Goal: Task Accomplishment & Management: Use online tool/utility

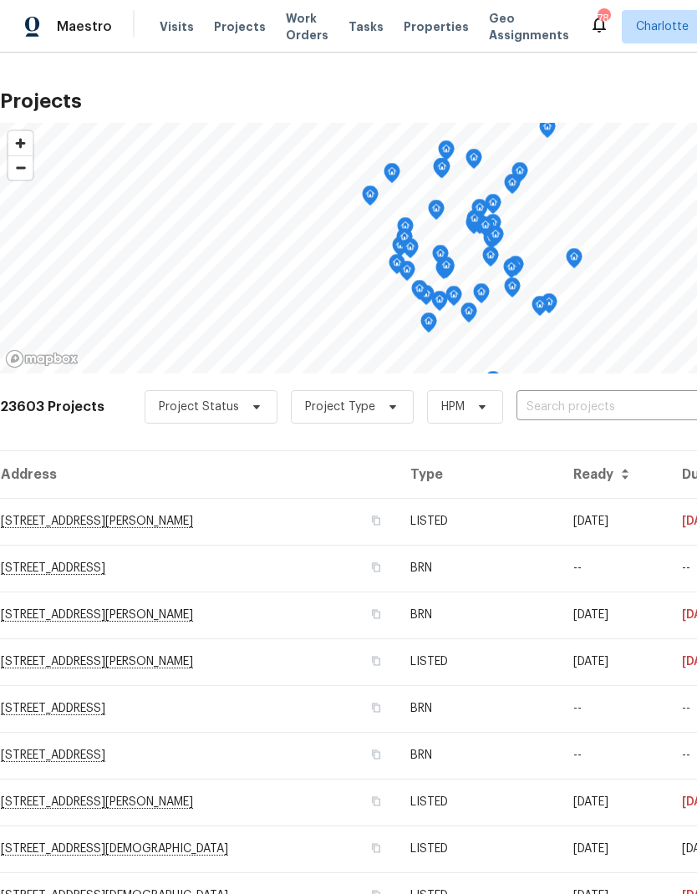
click at [517, 406] on input "text" at bounding box center [612, 408] width 191 height 26
type input "1013 mi"
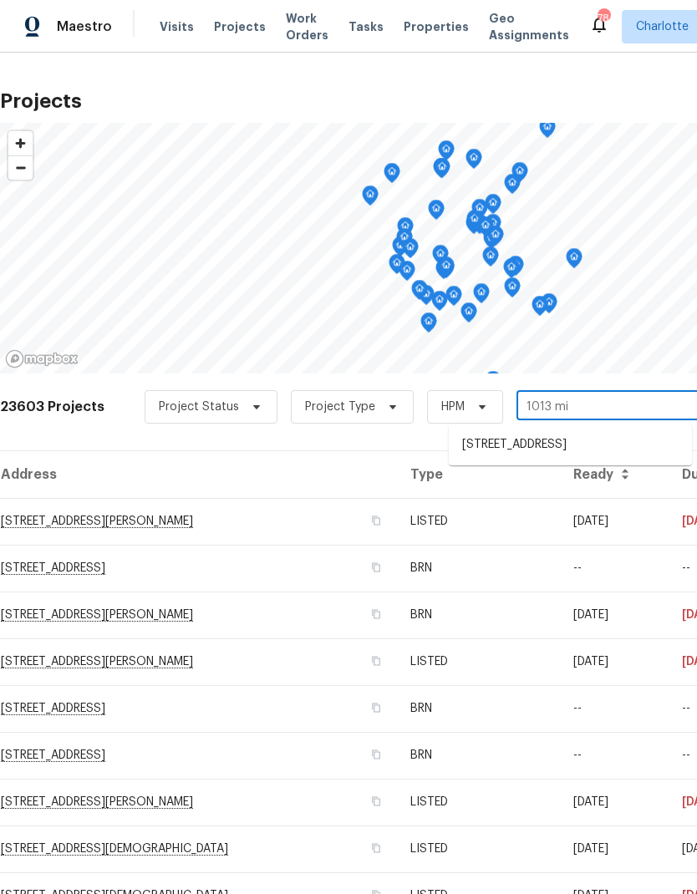
click at [597, 446] on li "1013 Millbridge Rd, Belmont, NC 28012" at bounding box center [570, 445] width 243 height 28
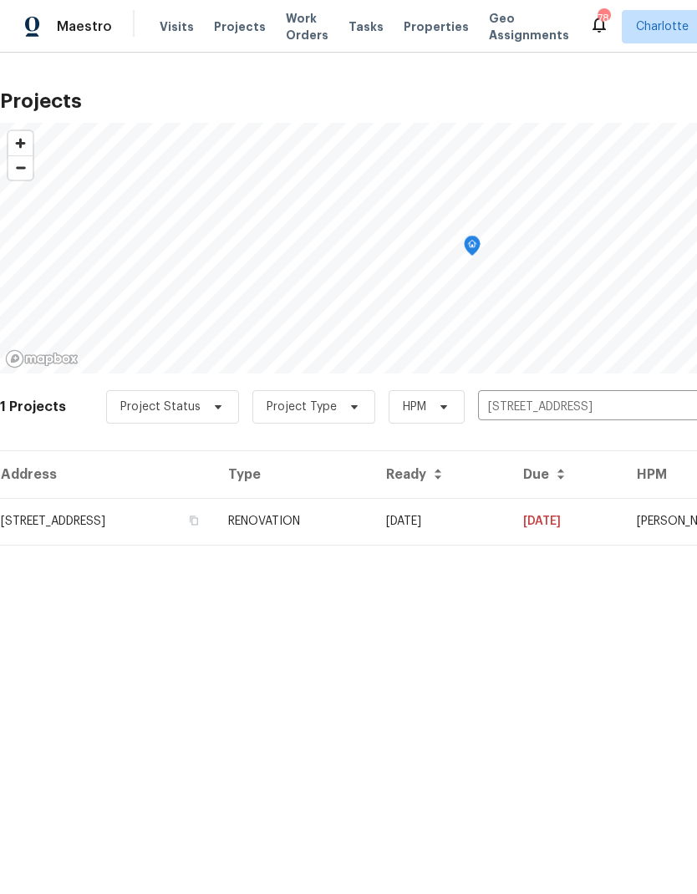
click at [510, 528] on td "[DATE]" at bounding box center [441, 521] width 137 height 47
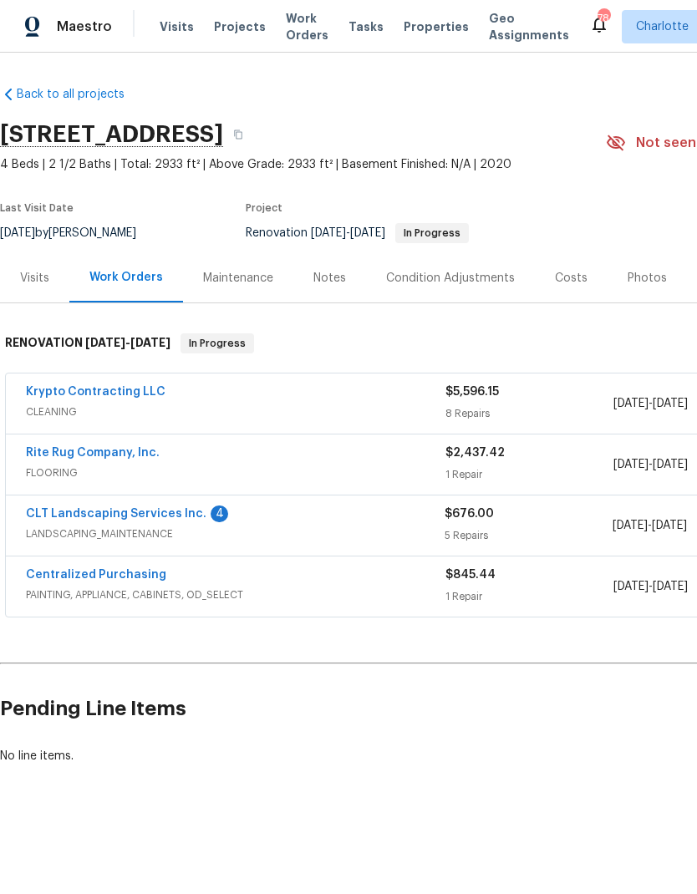
click at [52, 508] on link "CLT Landscaping Services Inc." at bounding box center [116, 514] width 181 height 12
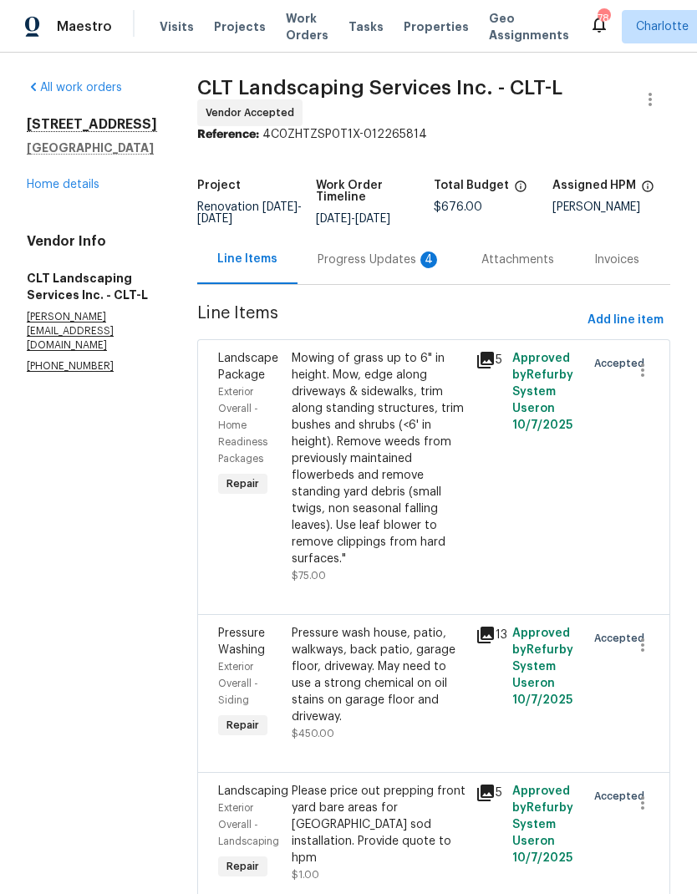
click at [345, 268] on div "Progress Updates 4" at bounding box center [380, 260] width 124 height 17
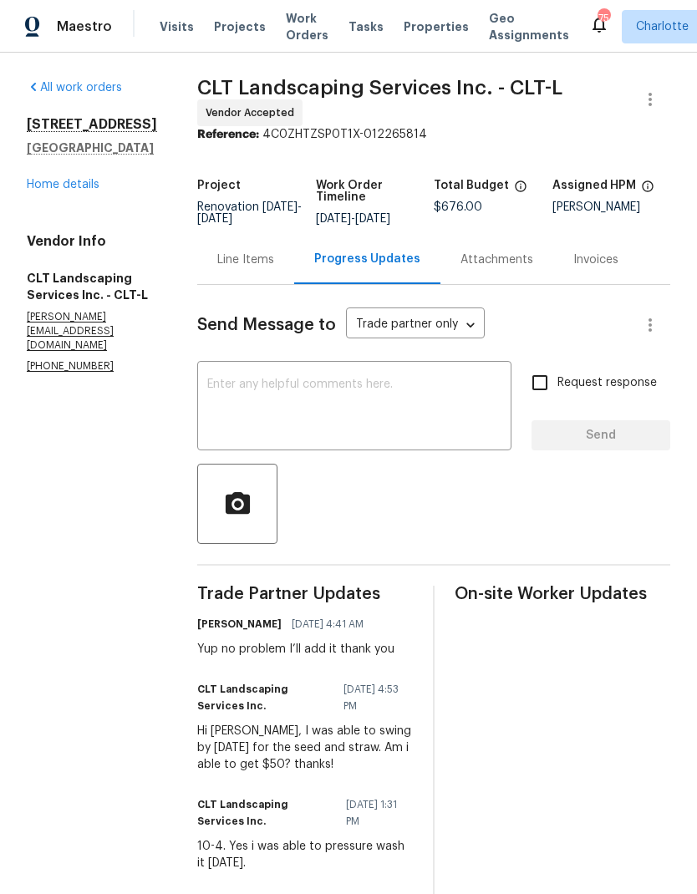
click at [267, 280] on div "Line Items" at bounding box center [245, 259] width 97 height 49
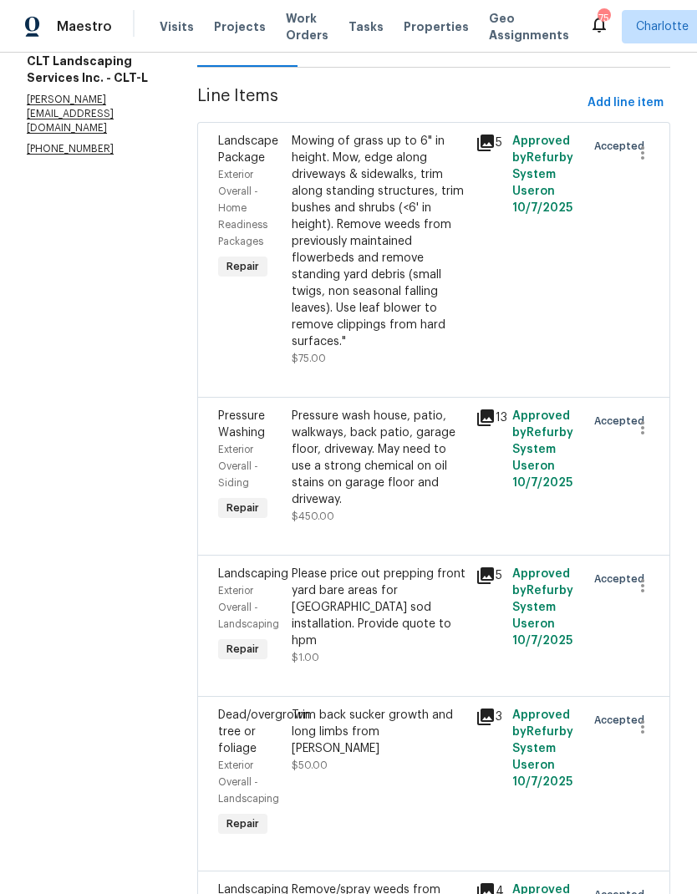
scroll to position [272, 0]
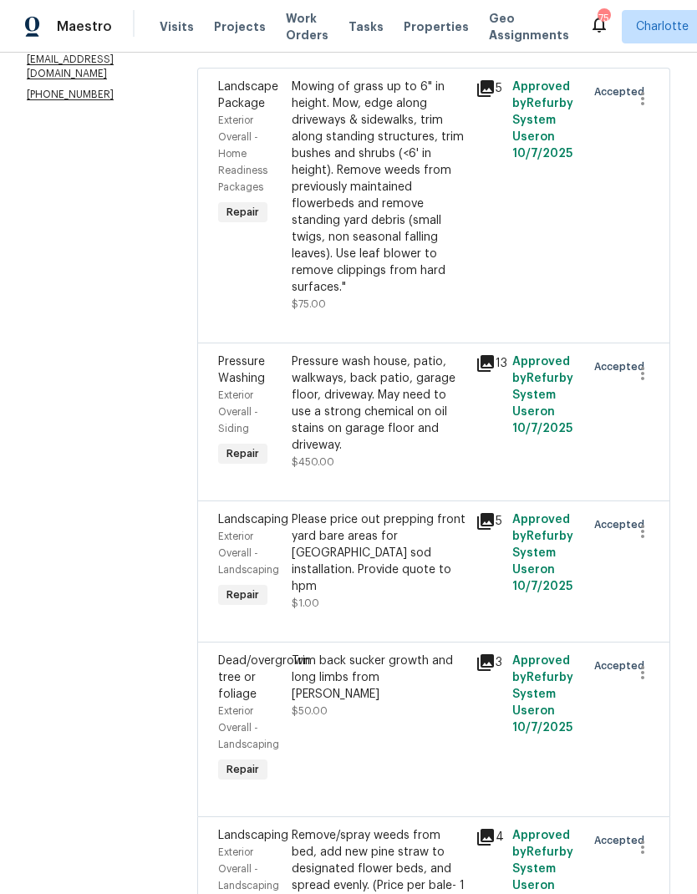
click at [420, 563] on div "Please price out prepping front yard bare areas for Bermuda sod installation. P…" at bounding box center [379, 554] width 174 height 84
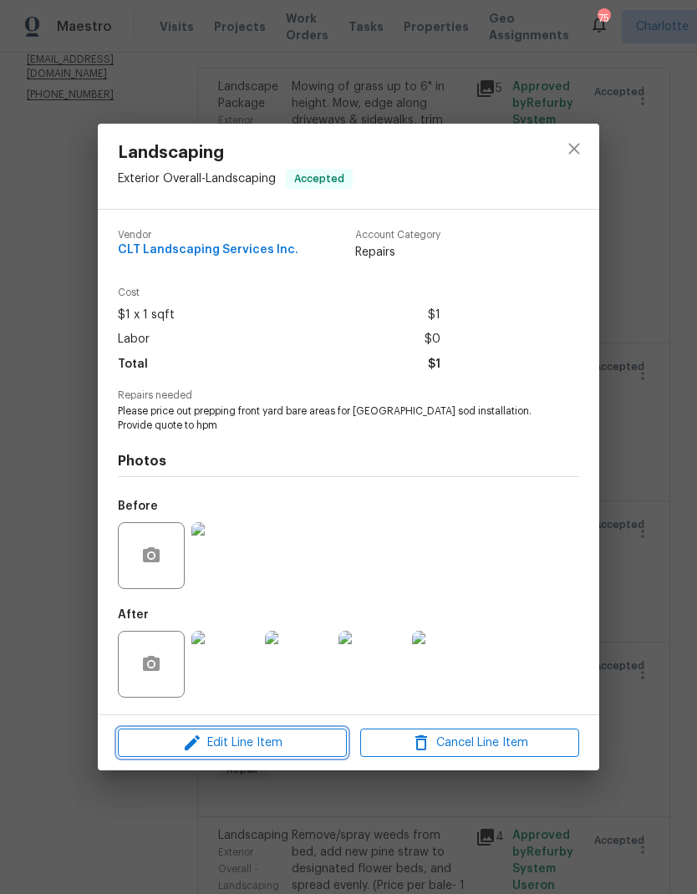
click at [280, 749] on span "Edit Line Item" at bounding box center [232, 743] width 219 height 21
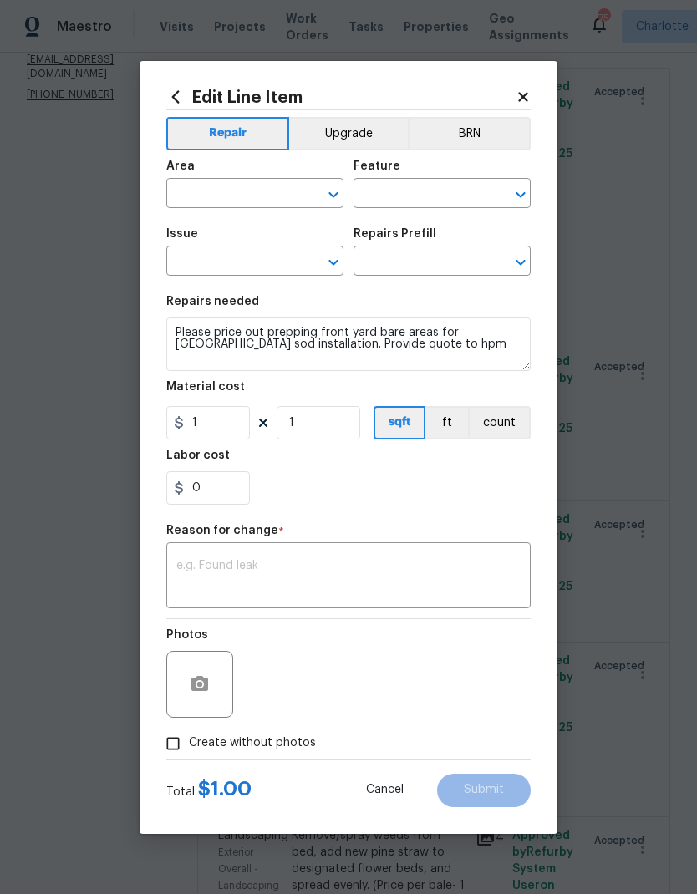
type input "Exterior Overall"
type input "Landscaping"
type input "Sod Installation $1.07"
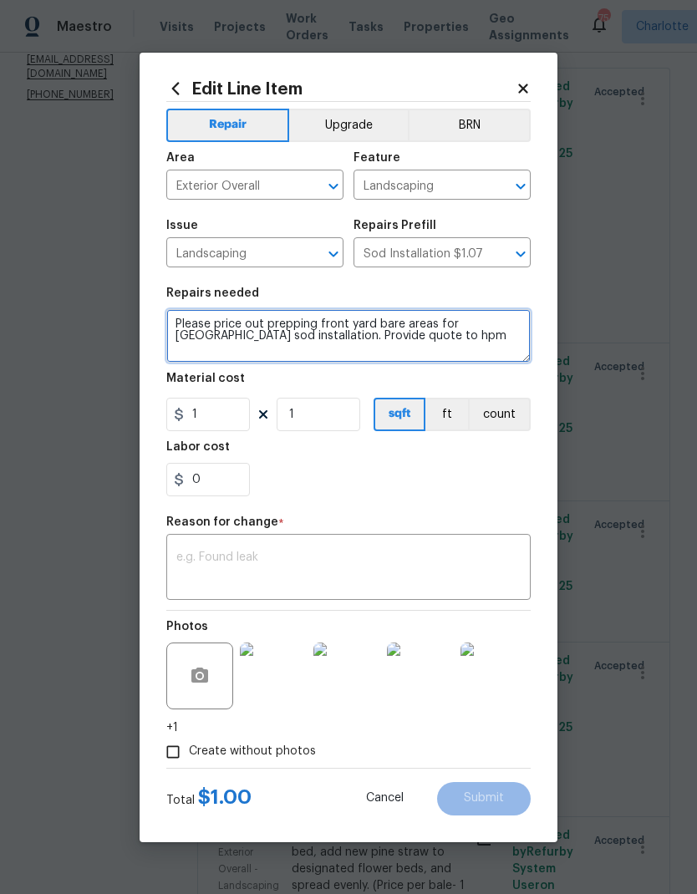
click at [222, 347] on textarea "Please price out prepping front yard bare areas for Bermuda sod installation. P…" at bounding box center [348, 335] width 364 height 53
click at [188, 322] on textarea "Please price out prepping front yard bare areas for Bermuda sod installation. P…" at bounding box center [348, 335] width 364 height 53
click at [187, 322] on textarea "Please price out prepping front yard bare areas for Bermuda sod installation. P…" at bounding box center [348, 335] width 364 height 53
click at [183, 314] on textarea "Please price out prepping front yard bare areas for Bermuda sod installation. P…" at bounding box center [348, 335] width 364 height 53
type textarea "Add straw to bare areas"
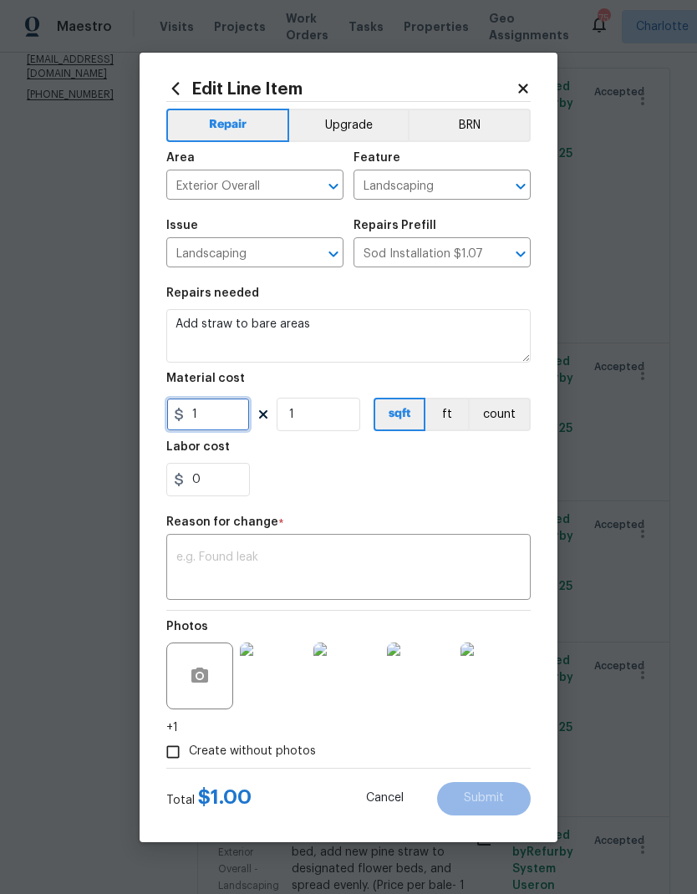
click at [240, 421] on input "1" at bounding box center [208, 414] width 84 height 33
type input "50"
click at [472, 490] on div "0" at bounding box center [348, 479] width 364 height 33
click at [453, 564] on textarea at bounding box center [348, 569] width 344 height 35
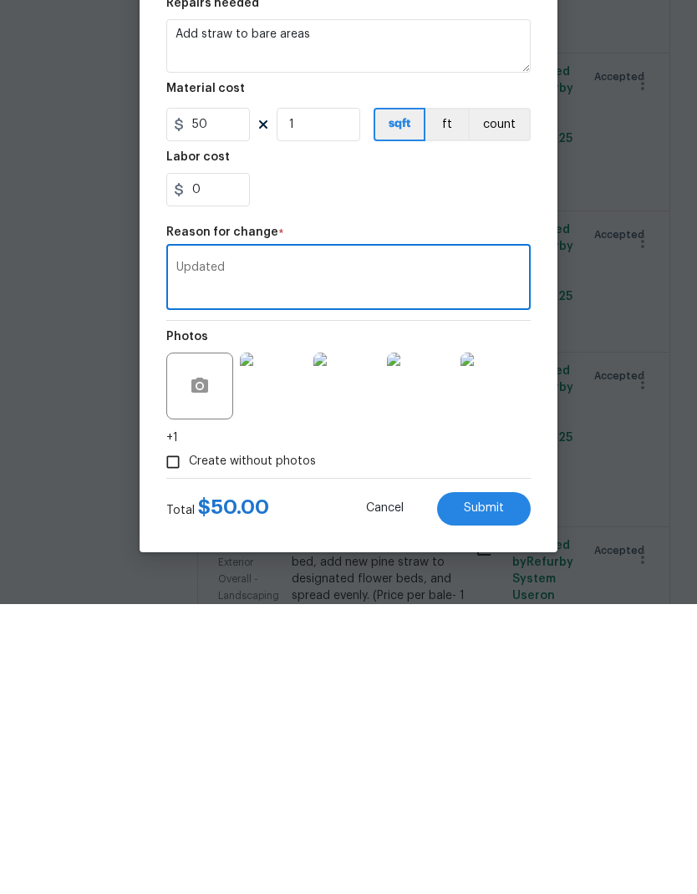
type textarea "Updated"
click at [502, 782] on button "Submit" at bounding box center [484, 798] width 94 height 33
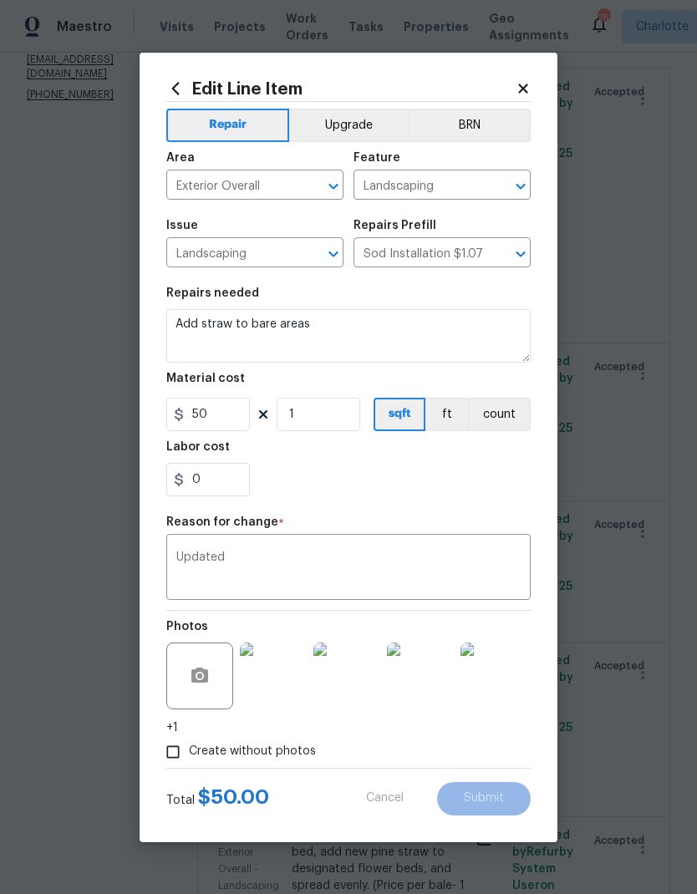
type textarea "Please price out prepping front yard bare areas for Bermuda sod installation. P…"
type input "1"
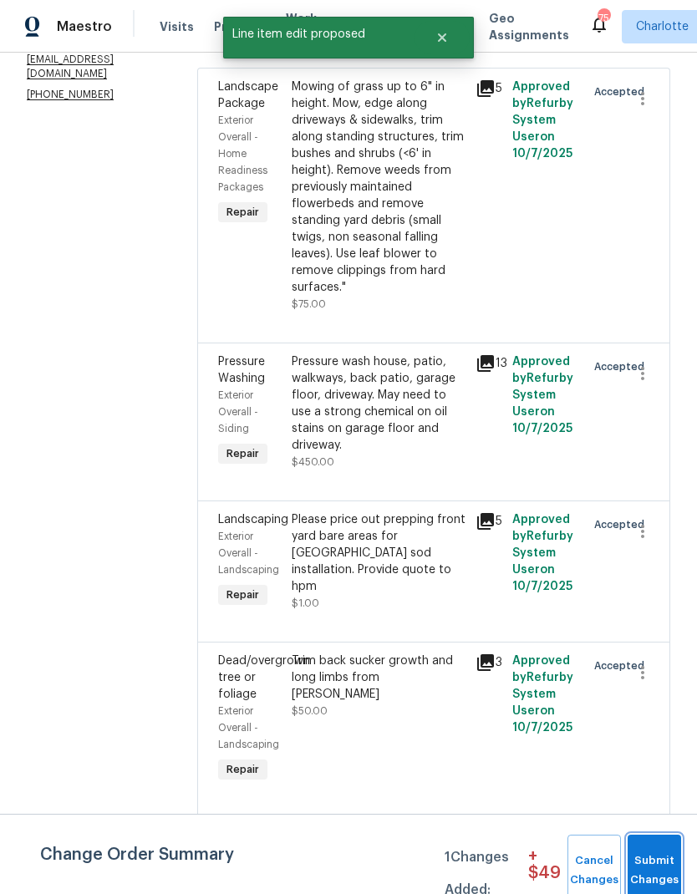
click at [656, 864] on span "Submit Changes" at bounding box center [654, 871] width 37 height 38
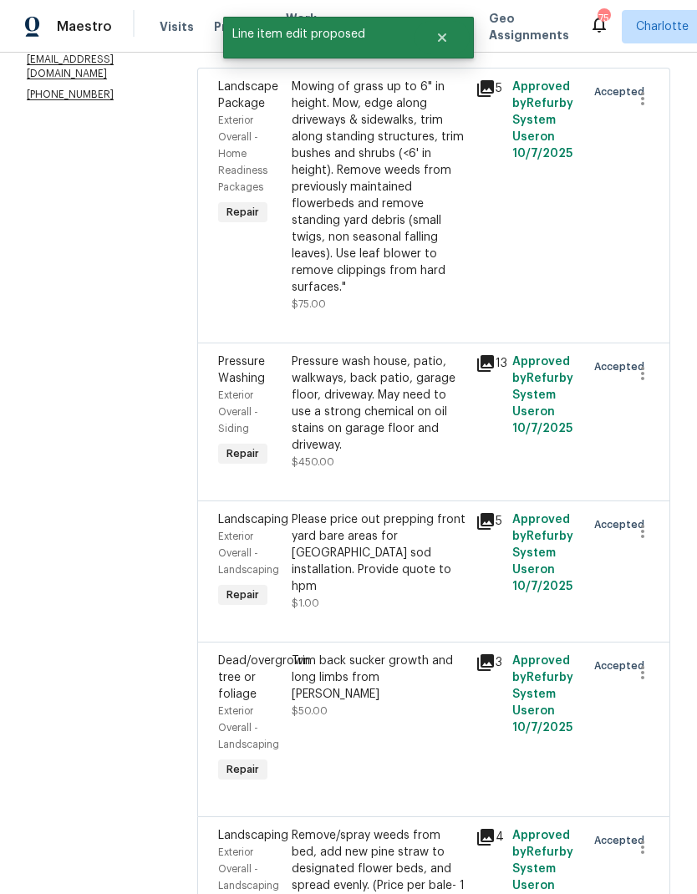
scroll to position [0, 0]
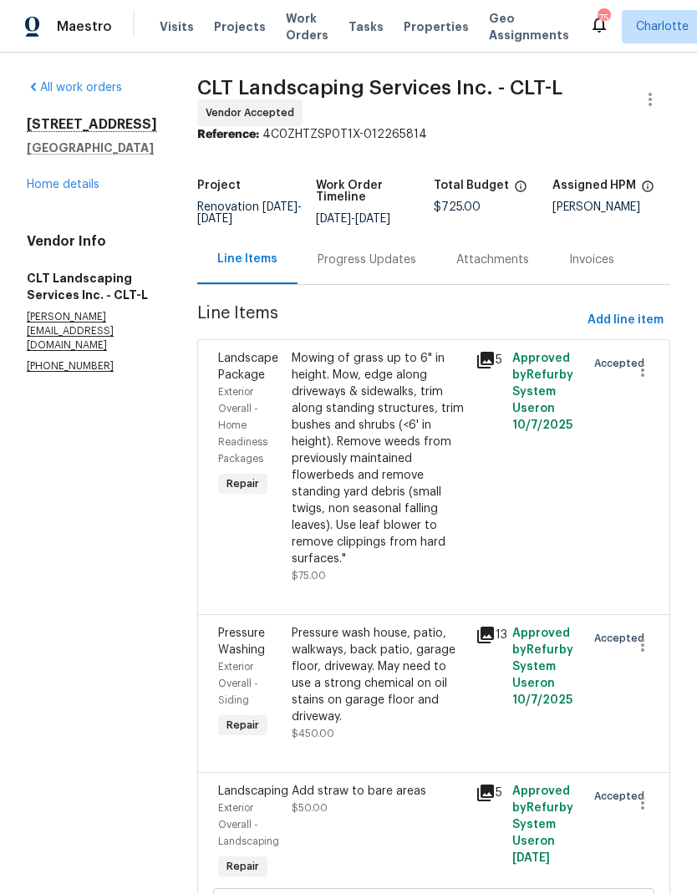
click at [46, 188] on link "Home details" at bounding box center [63, 185] width 73 height 12
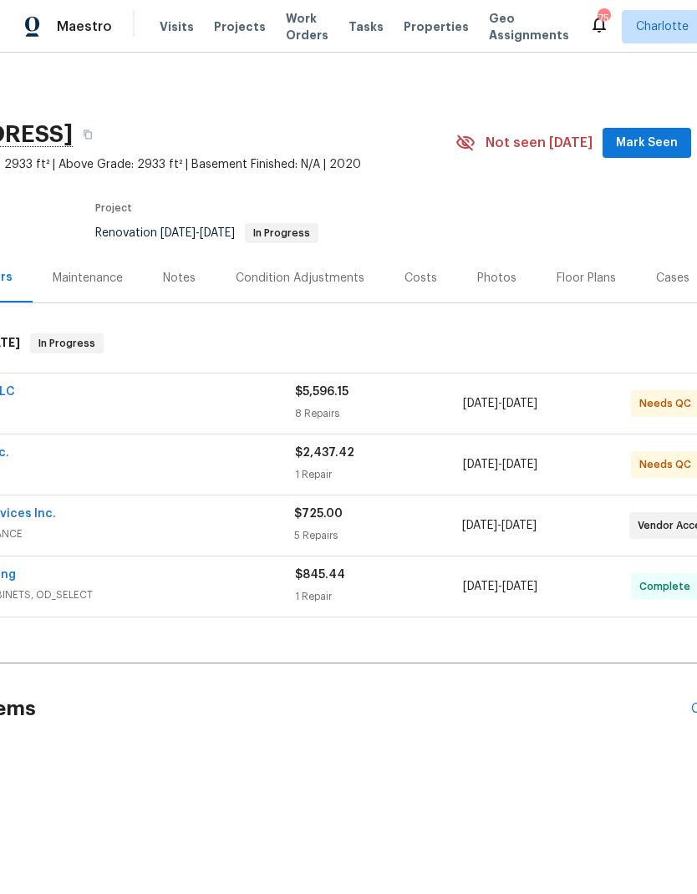
scroll to position [0, 154]
click at [640, 154] on button "Mark Seen" at bounding box center [643, 143] width 89 height 31
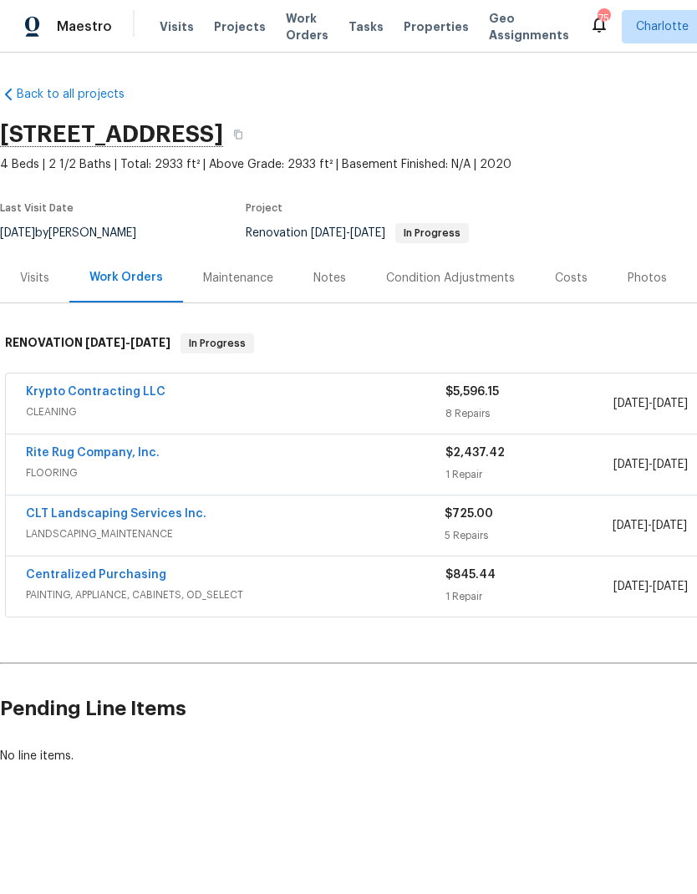
scroll to position [0, 0]
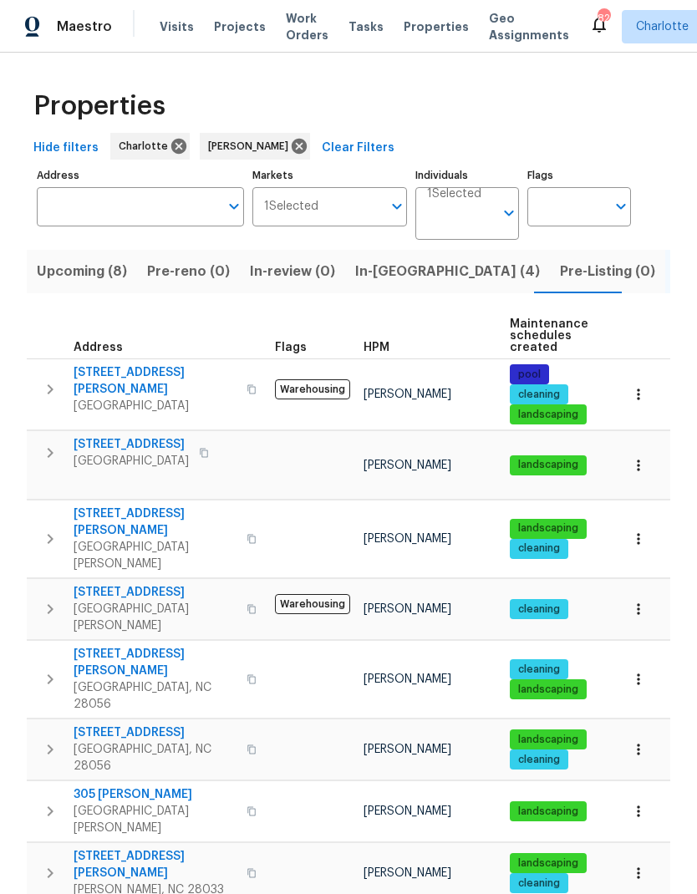
click at [61, 266] on span "Upcoming (8)" at bounding box center [82, 271] width 90 height 23
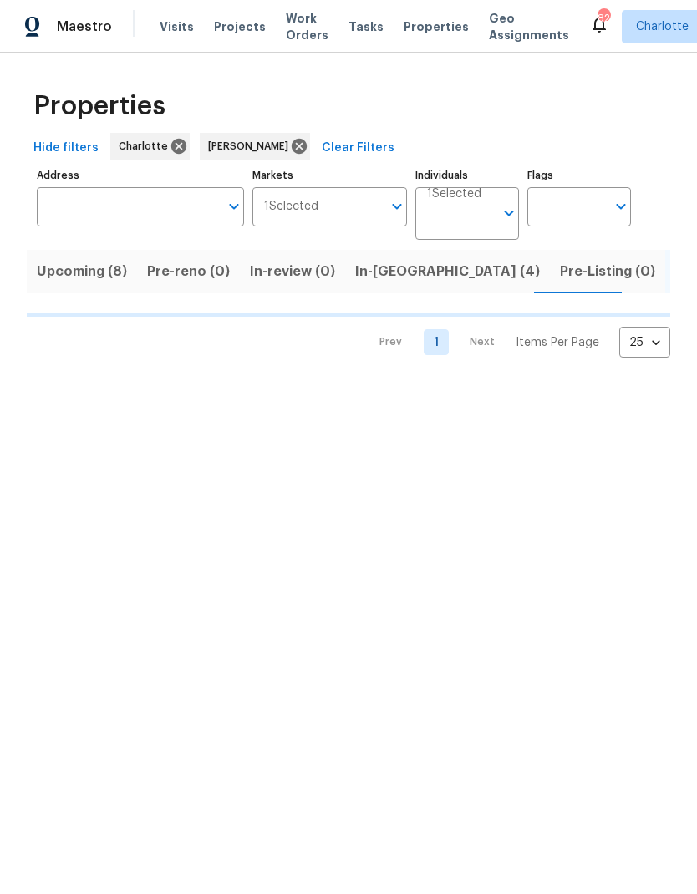
click at [640, 276] on span "Listed (23)" at bounding box center [675, 271] width 71 height 23
